Goal: Task Accomplishment & Management: Use online tool/utility

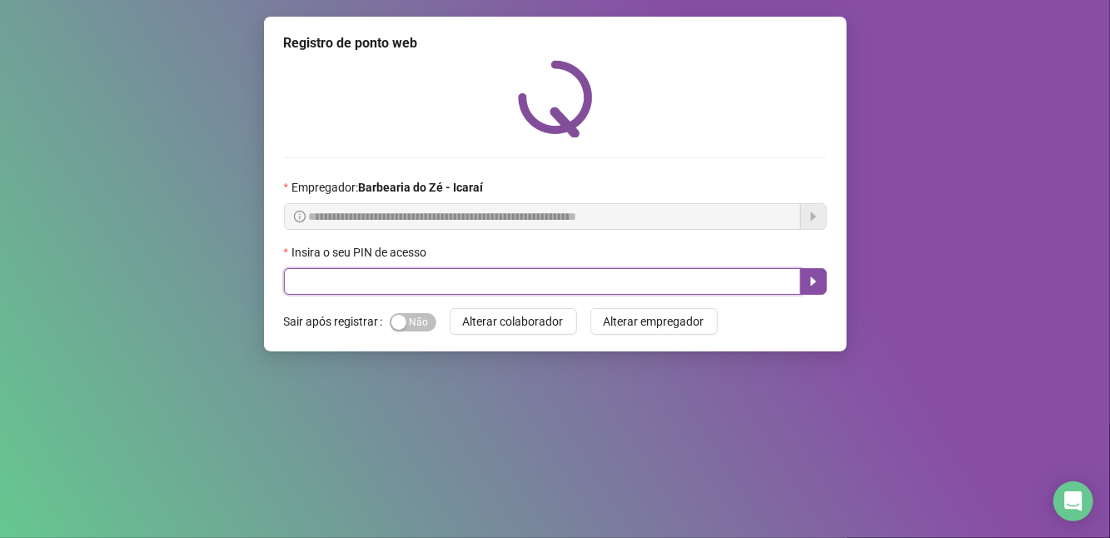
click at [540, 281] on input "text" at bounding box center [542, 281] width 517 height 27
type input "****"
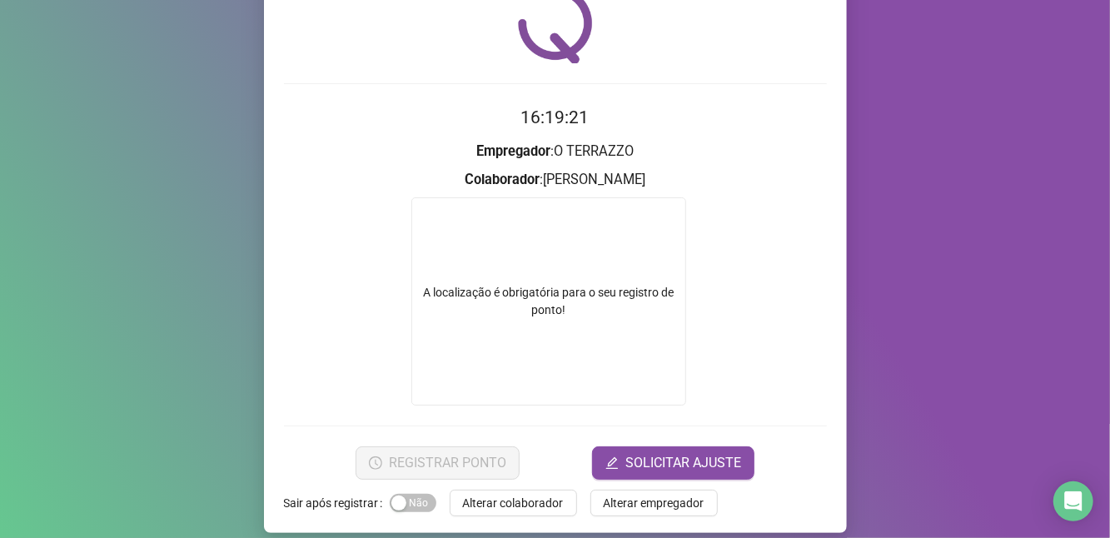
scroll to position [88, 0]
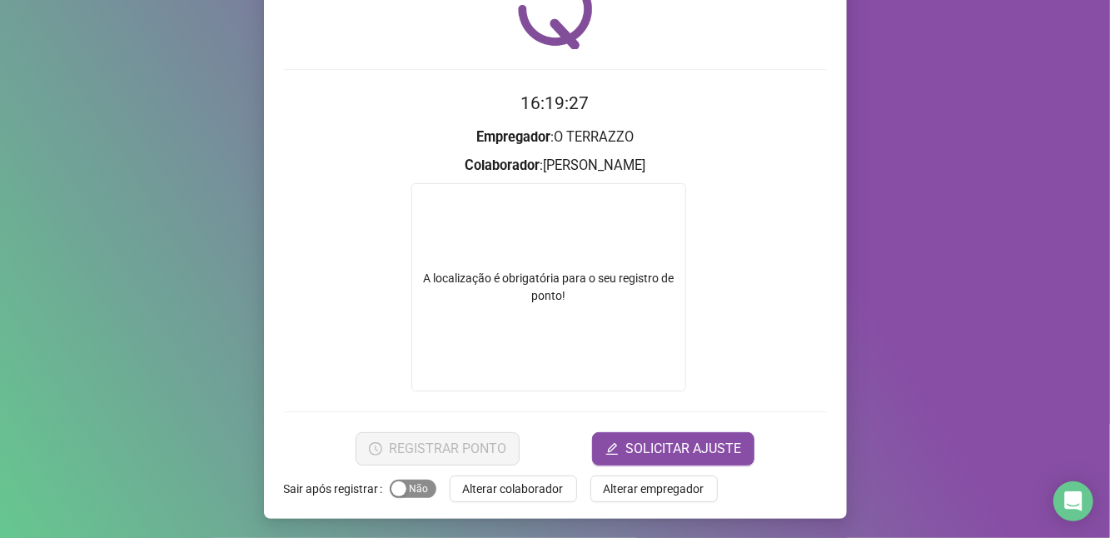
click at [413, 488] on span "Sim Não" at bounding box center [413, 489] width 47 height 18
click at [420, 489] on div "button" at bounding box center [427, 488] width 15 height 15
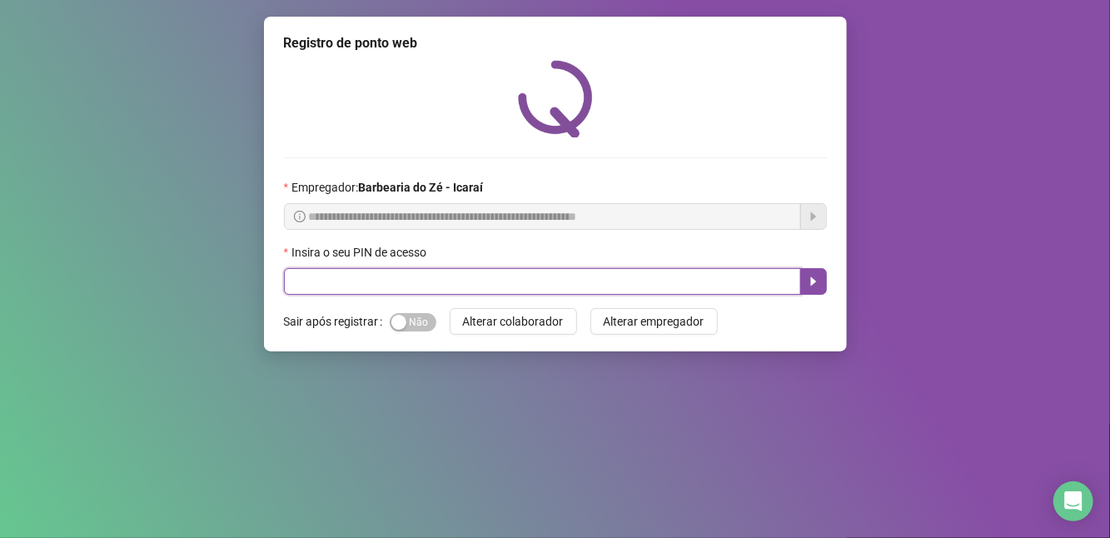
click at [441, 286] on input "text" at bounding box center [542, 281] width 517 height 27
type input "****"
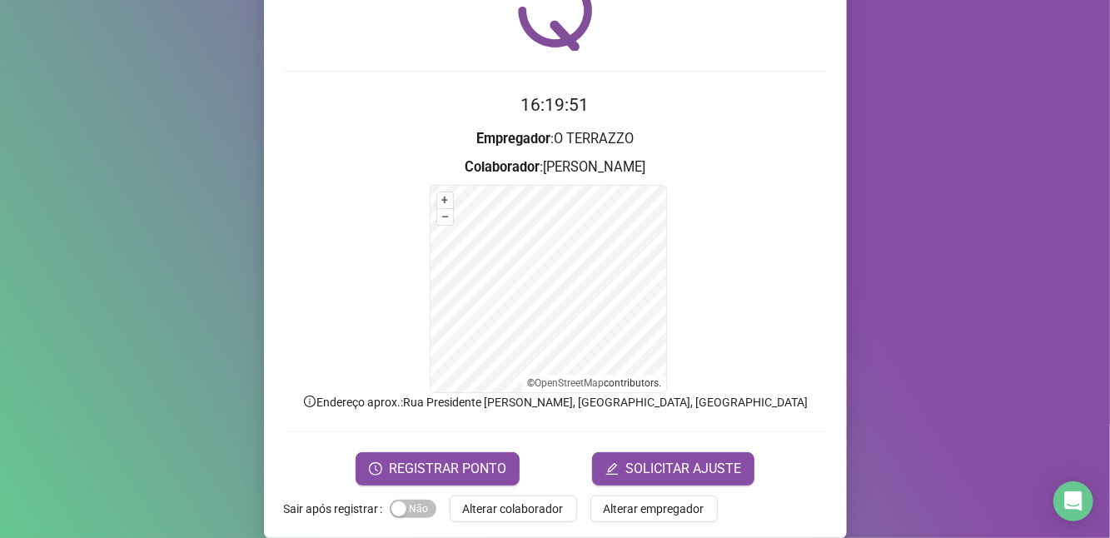
scroll to position [97, 0]
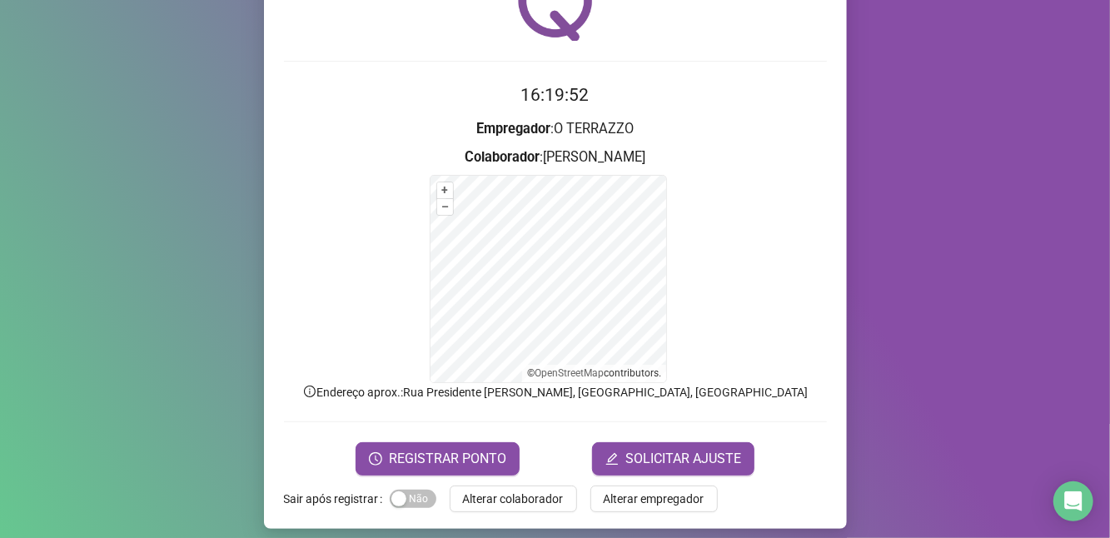
click at [449, 475] on div "Registro de ponto web 16:19:52 Empregador : O TERRAZZO Colaborador : [PERSON_NA…" at bounding box center [555, 224] width 583 height 609
click at [451, 465] on span "REGISTRAR PONTO" at bounding box center [447, 459] width 117 height 20
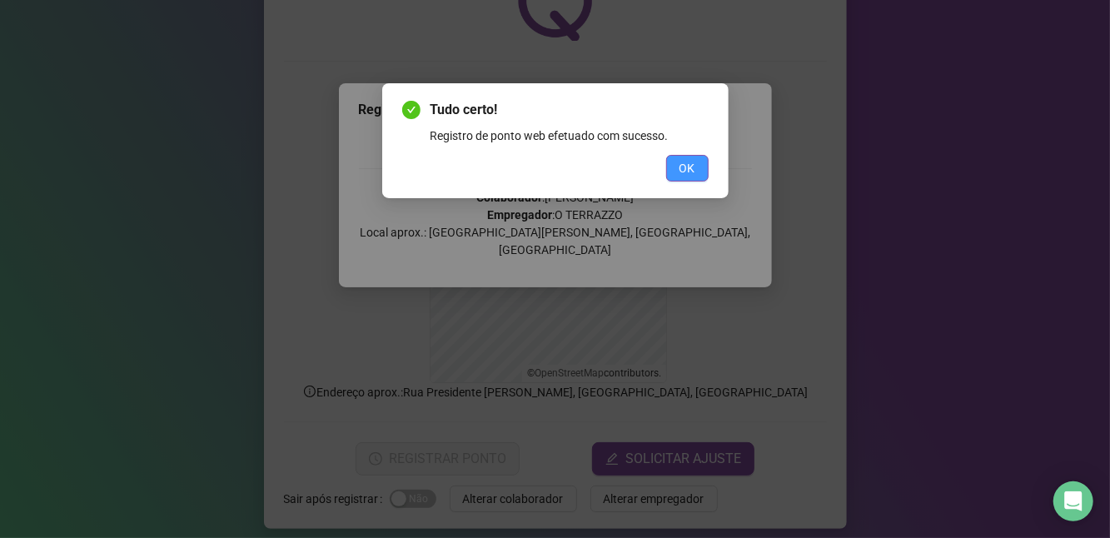
click at [669, 167] on button "OK" at bounding box center [687, 168] width 42 height 27
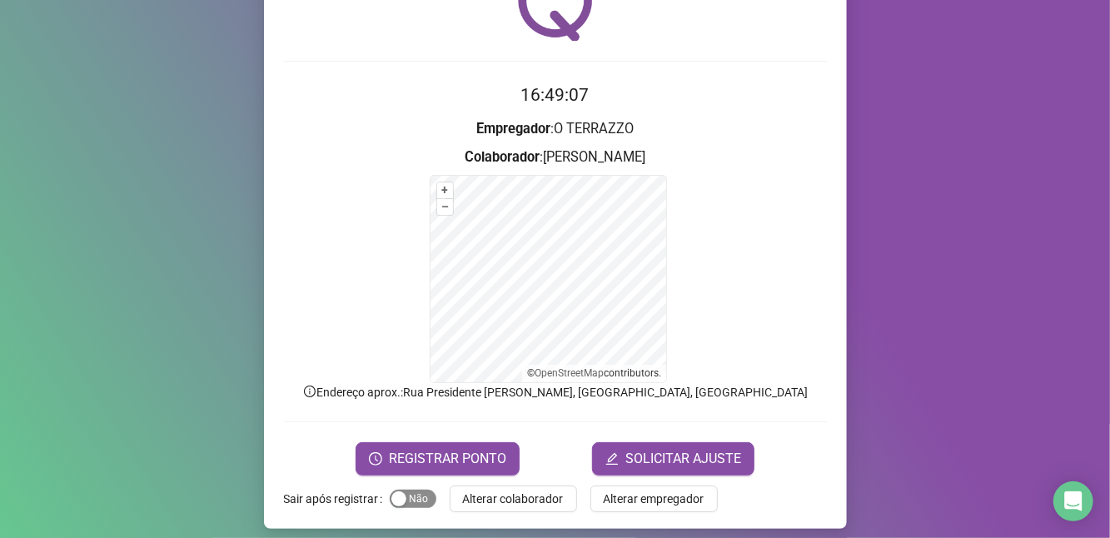
click at [414, 496] on span "Sim Não" at bounding box center [413, 499] width 47 height 18
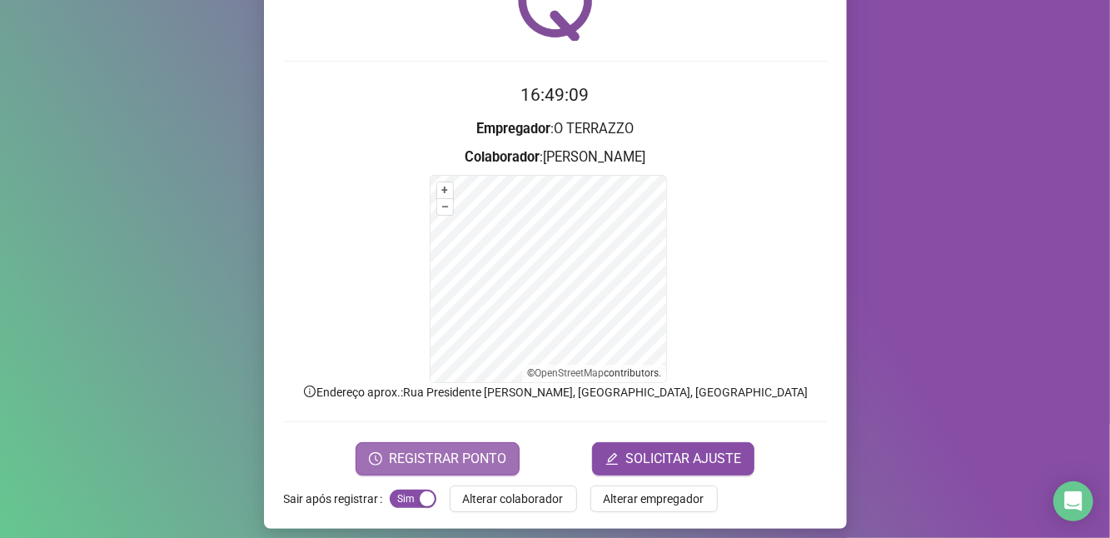
click at [430, 451] on span "REGISTRAR PONTO" at bounding box center [447, 459] width 117 height 20
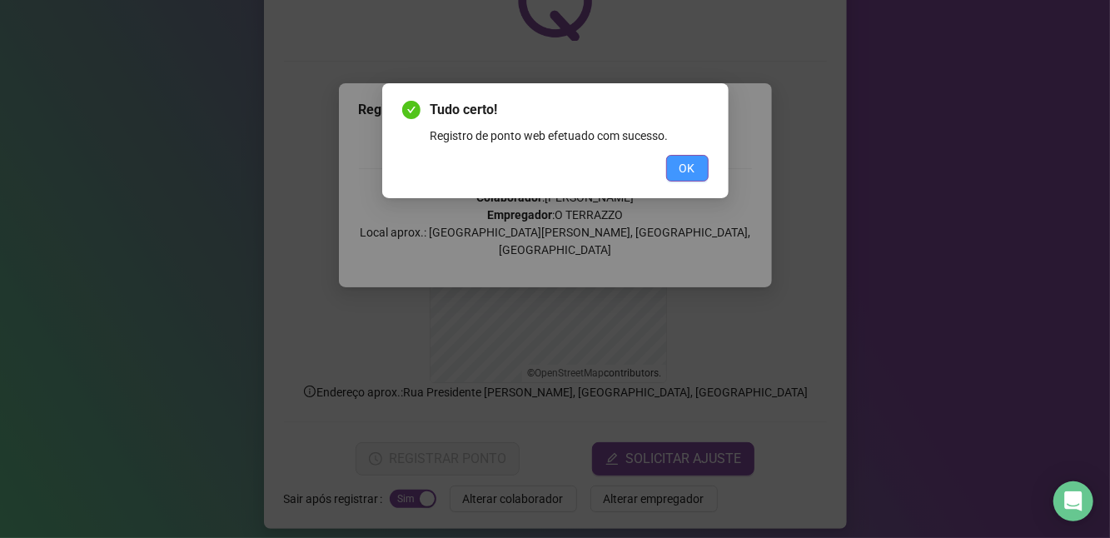
click at [679, 166] on span "OK" at bounding box center [687, 168] width 16 height 18
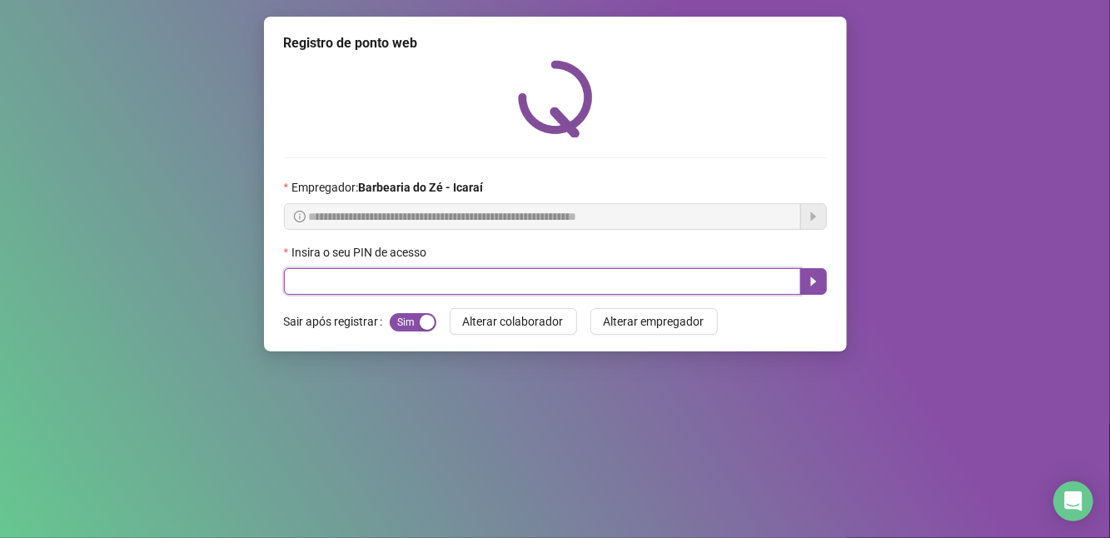
click at [494, 278] on input "text" at bounding box center [542, 281] width 517 height 27
type input "****"
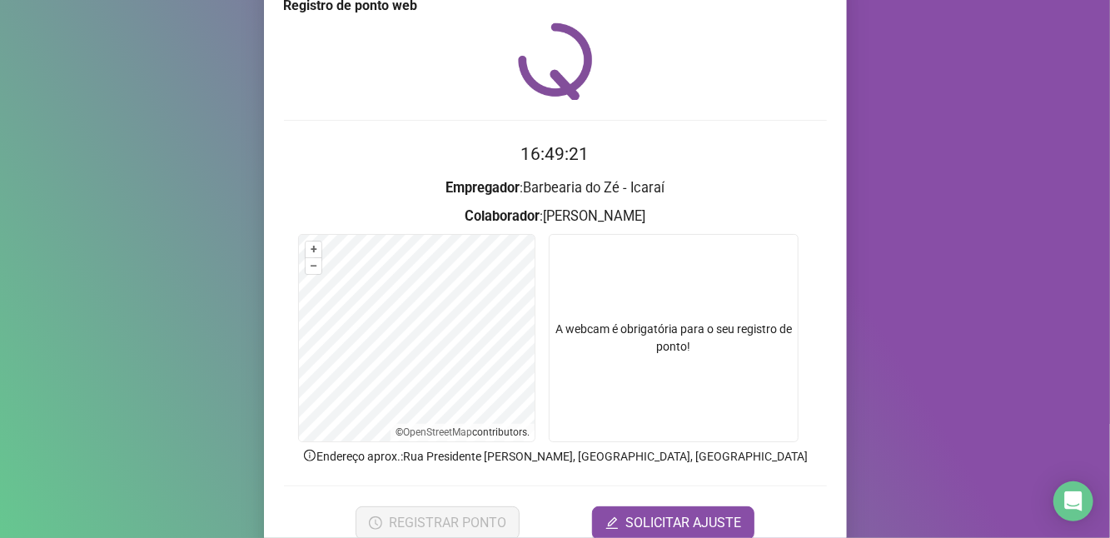
scroll to position [112, 0]
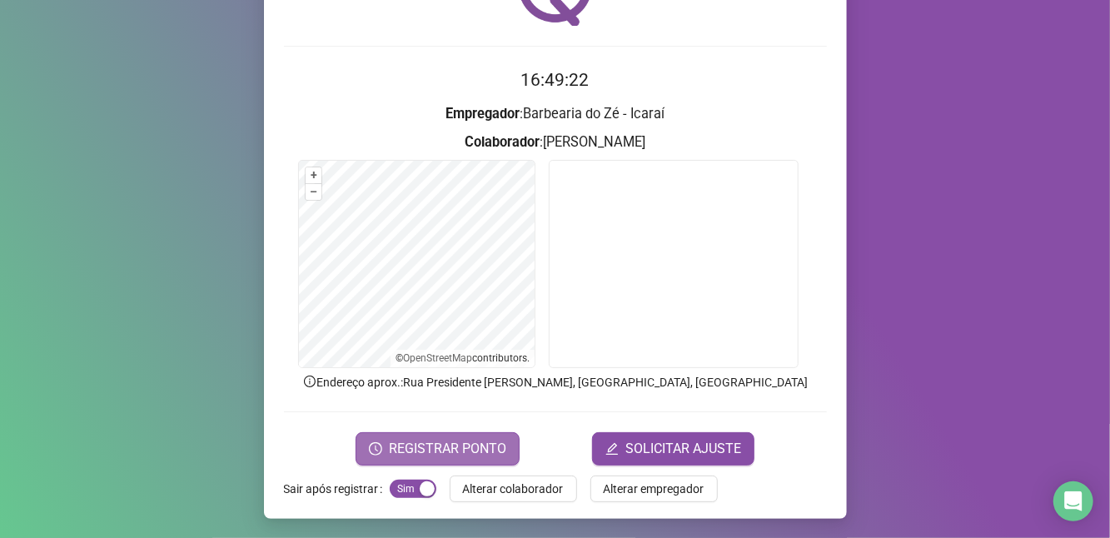
click at [448, 450] on span "REGISTRAR PONTO" at bounding box center [447, 449] width 117 height 20
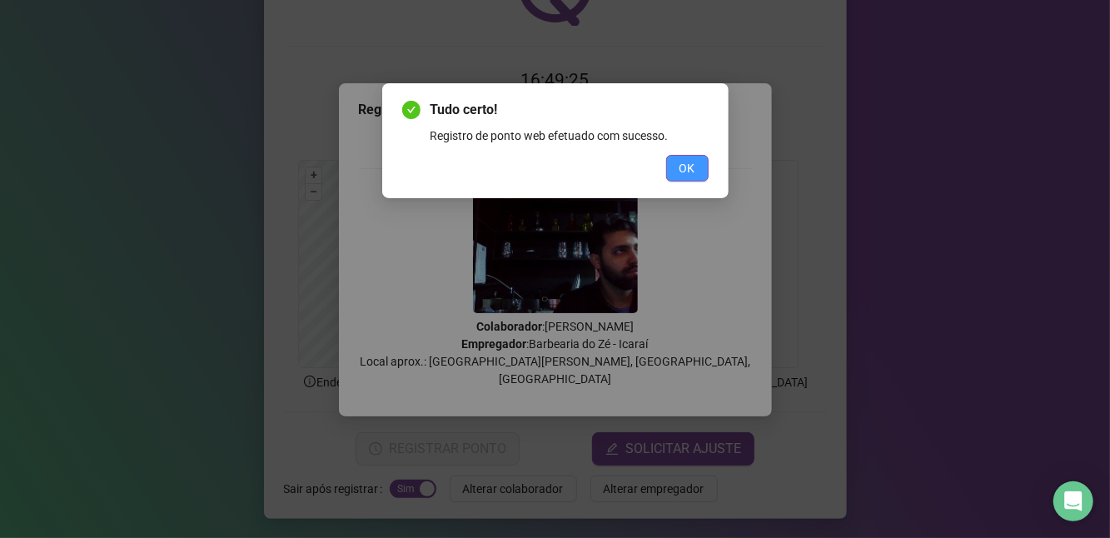
click at [684, 180] on button "OK" at bounding box center [687, 168] width 42 height 27
